Goal: Navigation & Orientation: Find specific page/section

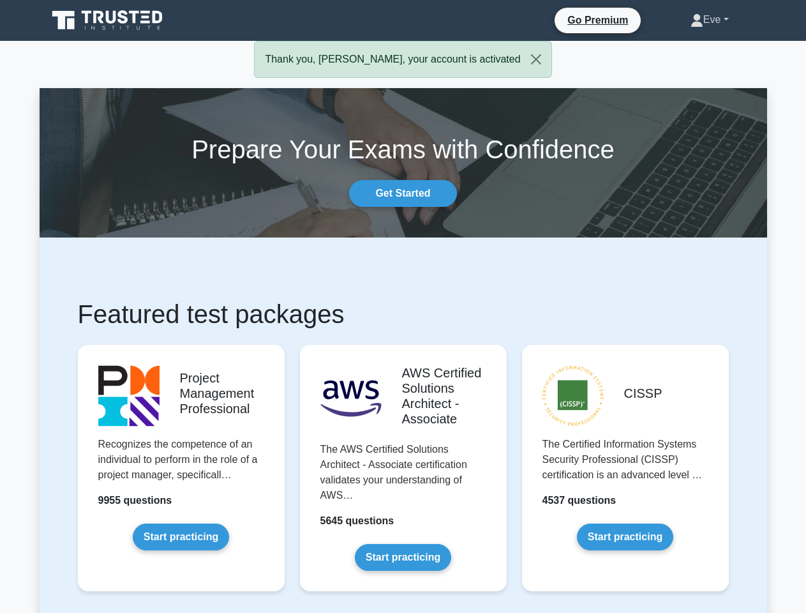
click at [706, 20] on link "Eve" at bounding box center [710, 20] width 100 height 26
